Goal: Transaction & Acquisition: Obtain resource

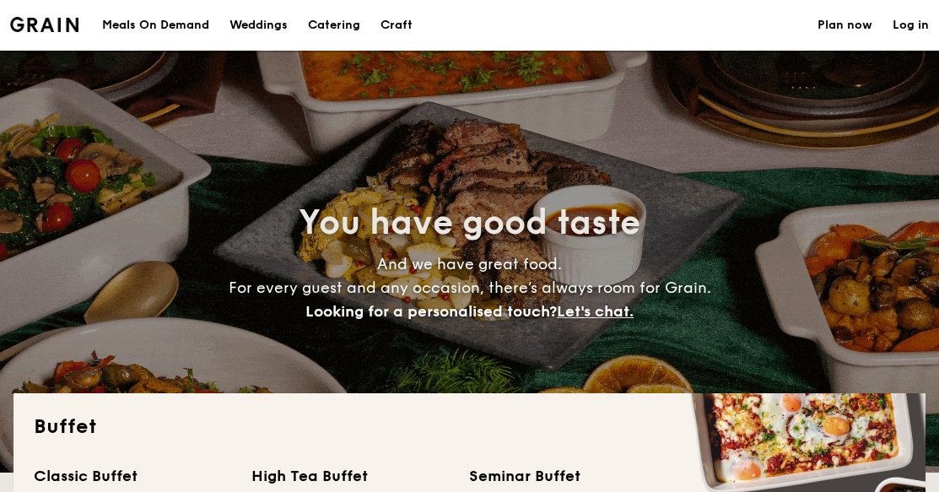
select select
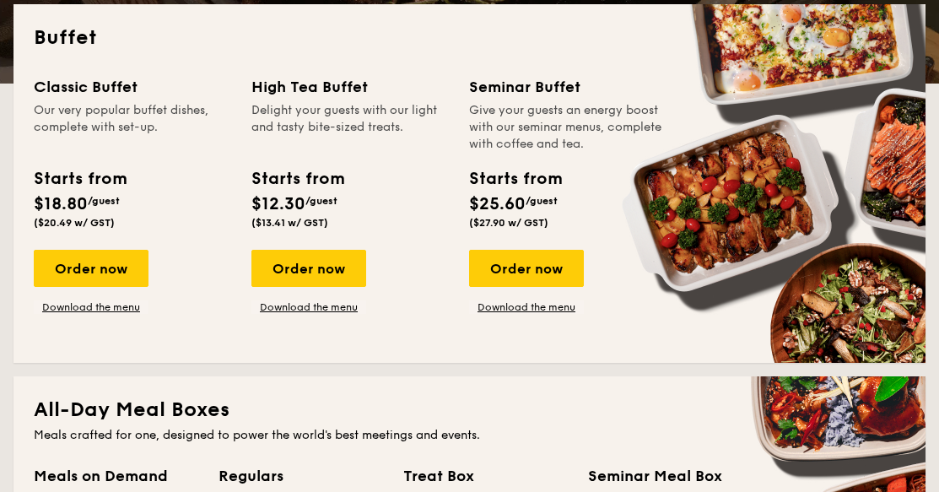
scroll to position [383, 0]
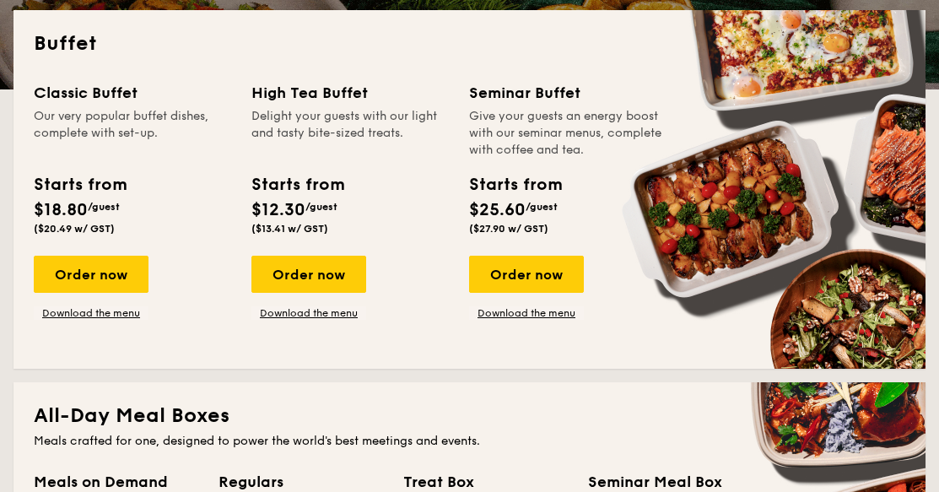
click at [341, 266] on div "Order now" at bounding box center [309, 274] width 115 height 37
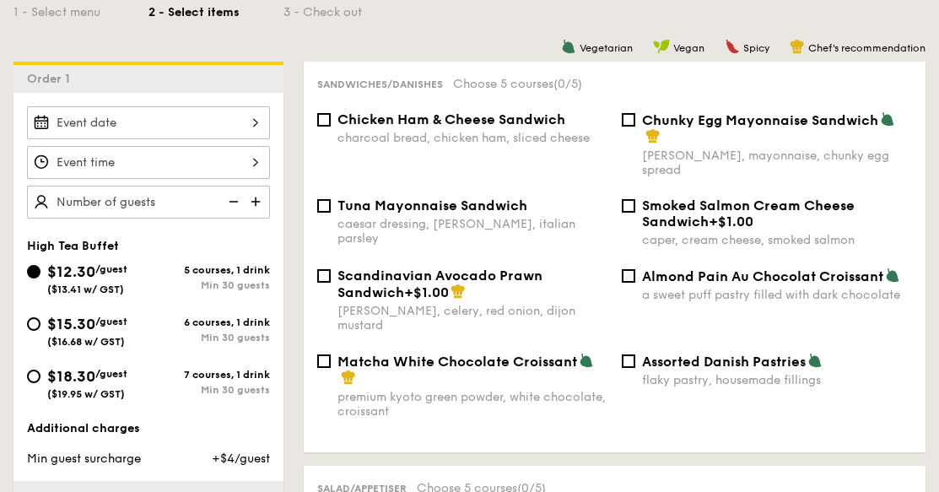
scroll to position [414, 0]
select select
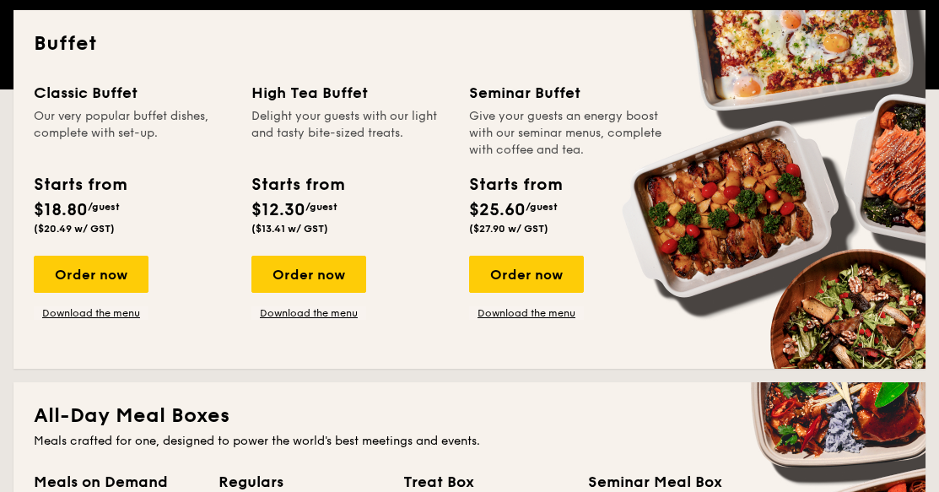
scroll to position [420, 0]
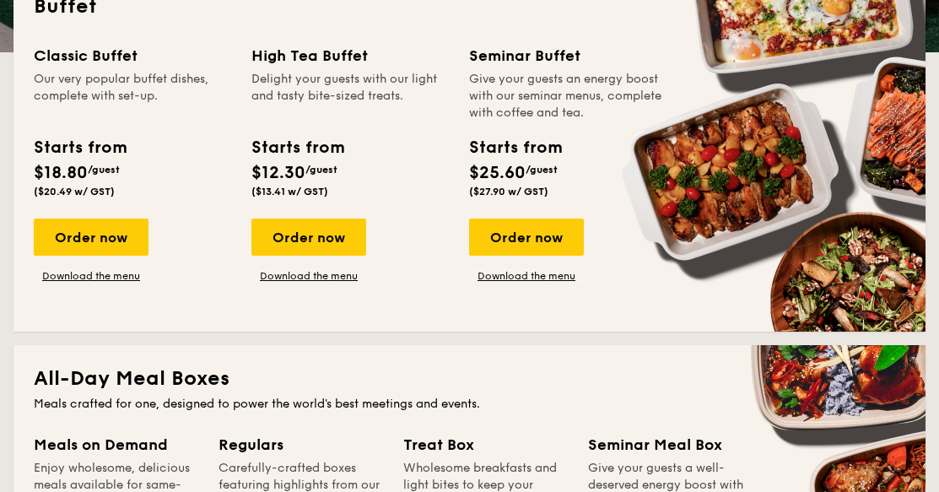
click at [325, 277] on link "Download the menu" at bounding box center [309, 276] width 115 height 14
